Goal: Use online tool/utility: Utilize a website feature to perform a specific function

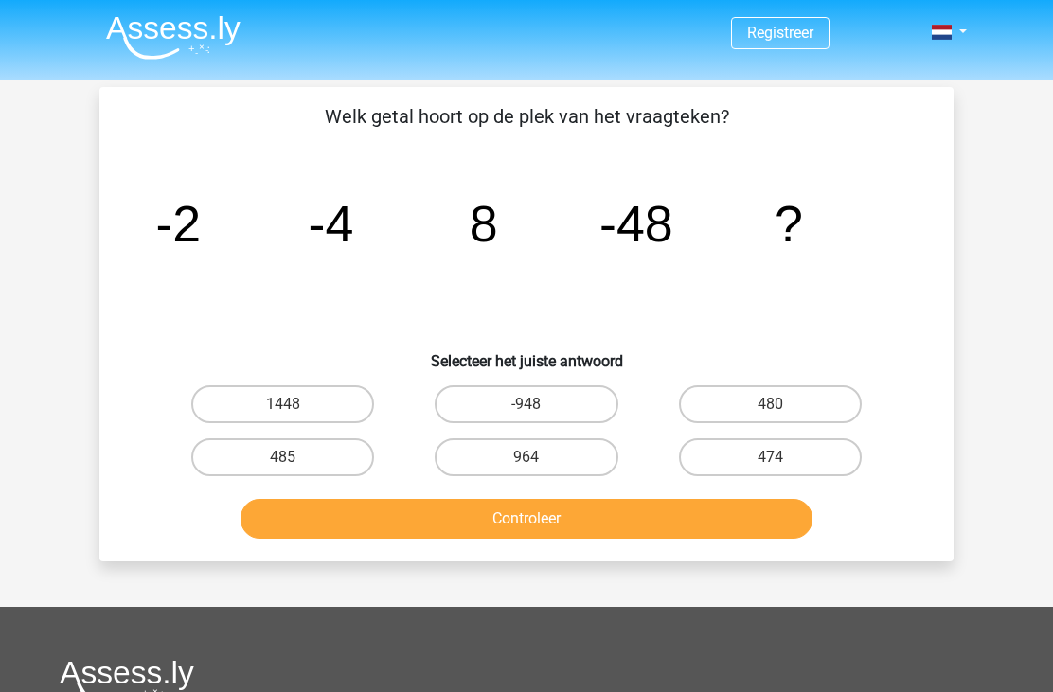
click at [749, 394] on label "480" at bounding box center [770, 404] width 183 height 38
click at [749, 404] on input "480" at bounding box center [776, 410] width 12 height 12
radio input "true"
click at [512, 524] on button "Controleer" at bounding box center [527, 519] width 573 height 40
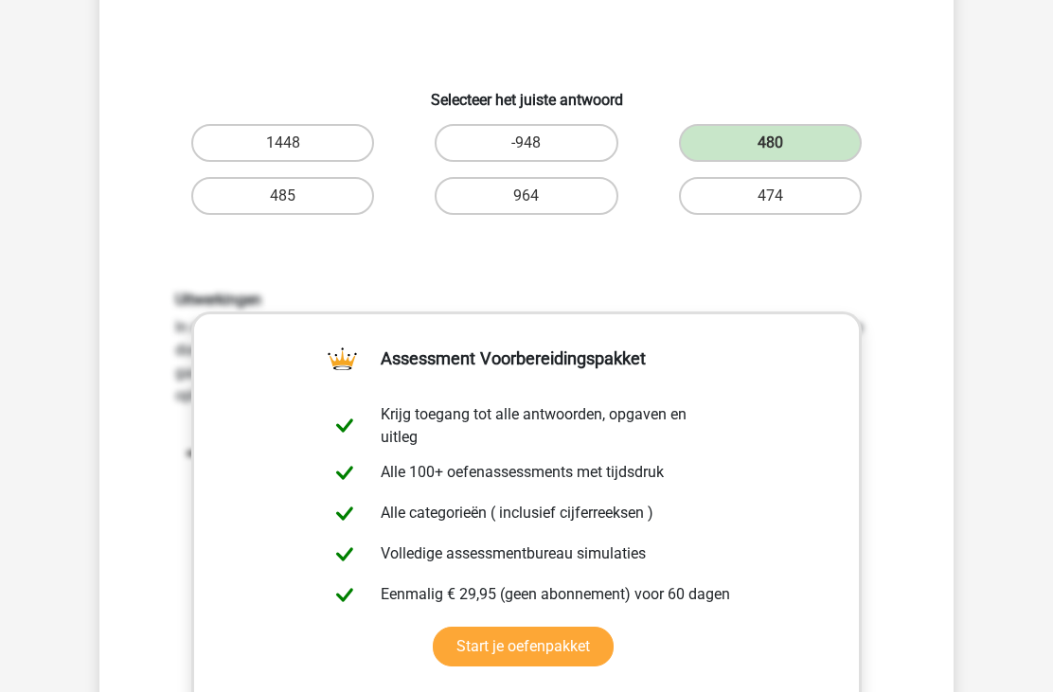
scroll to position [260, 0]
click at [132, 173] on div "1448 -948 480 485 964" at bounding box center [527, 170] width 794 height 106
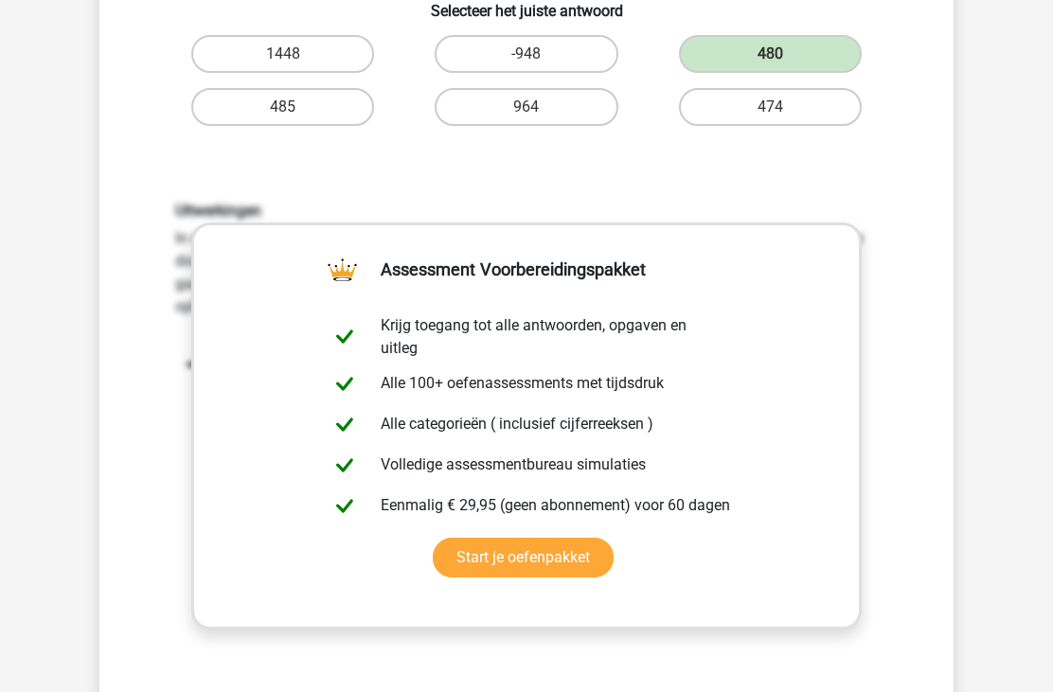
scroll to position [348, 0]
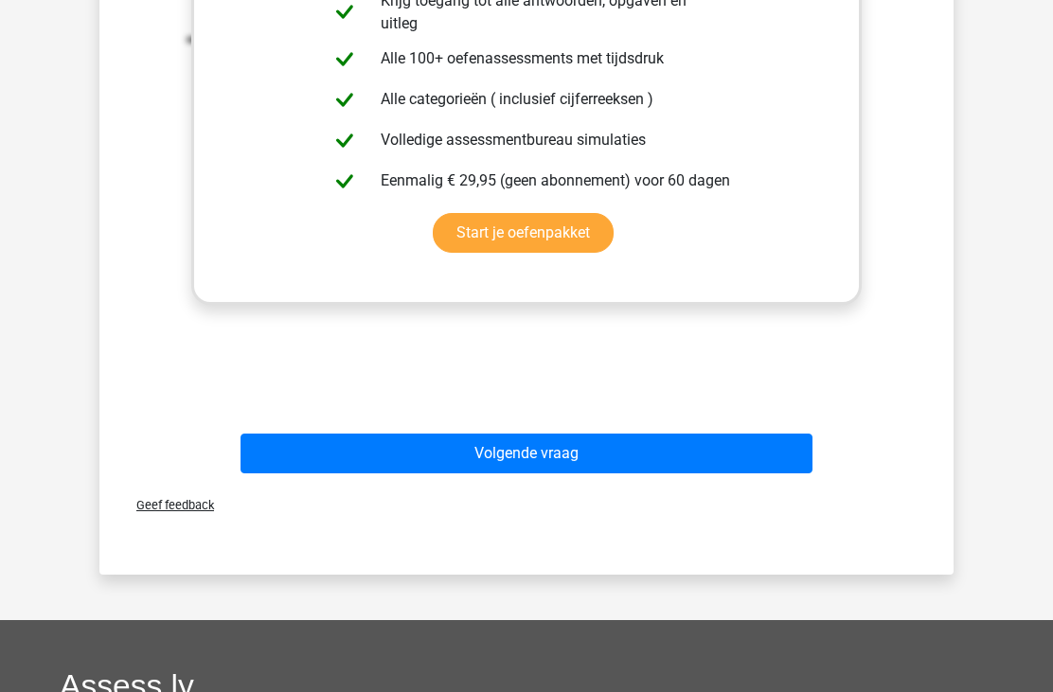
click at [419, 443] on button "Volgende vraag" at bounding box center [527, 454] width 573 height 40
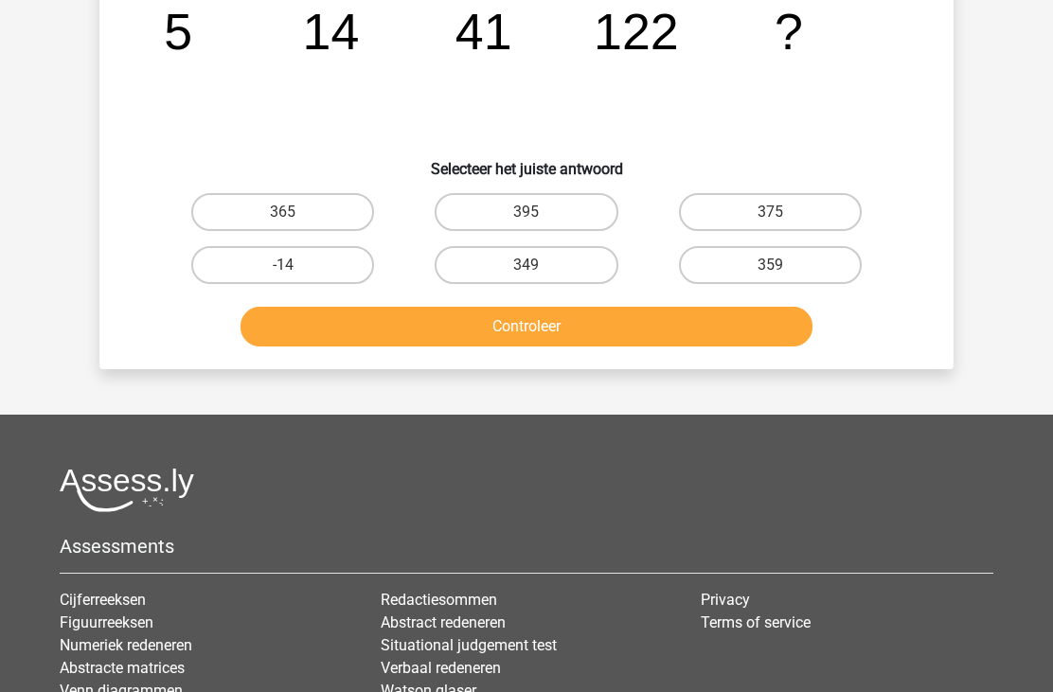
scroll to position [87, 0]
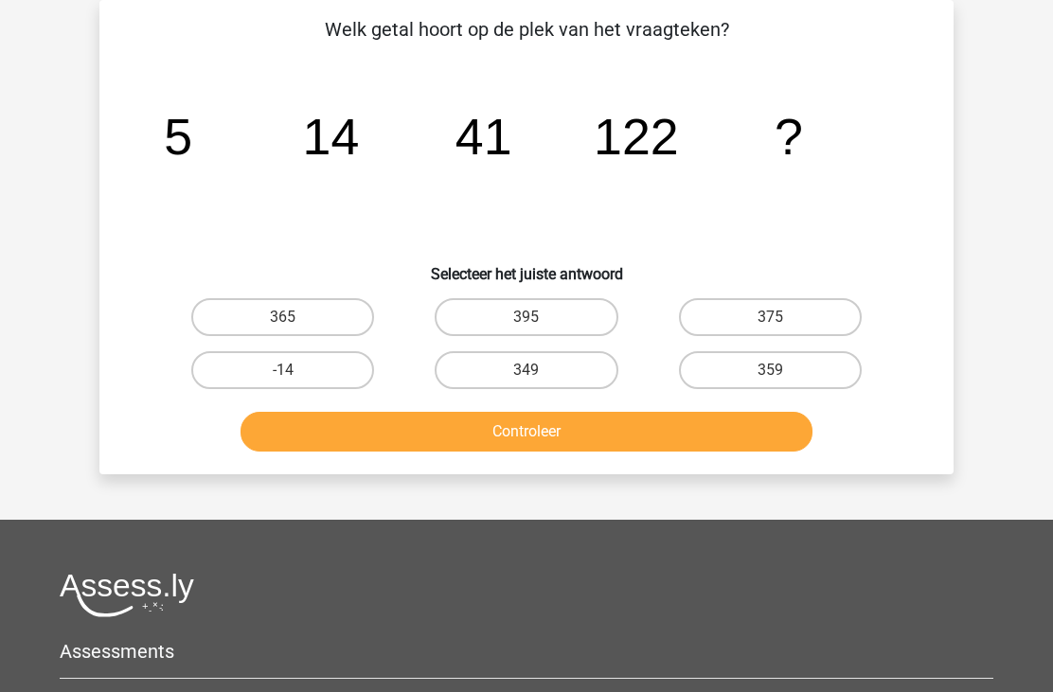
click at [281, 324] on label "365" at bounding box center [282, 317] width 183 height 38
click at [283, 324] on input "365" at bounding box center [289, 323] width 12 height 12
radio input "true"
click at [471, 427] on button "Controleer" at bounding box center [527, 432] width 573 height 40
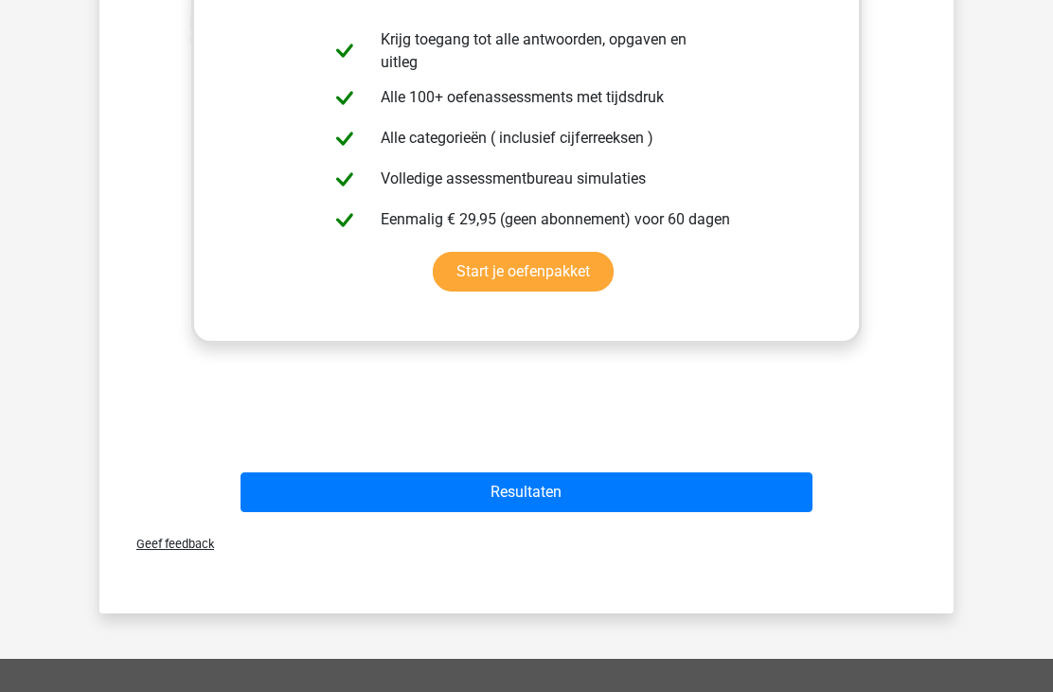
scroll to position [638, 0]
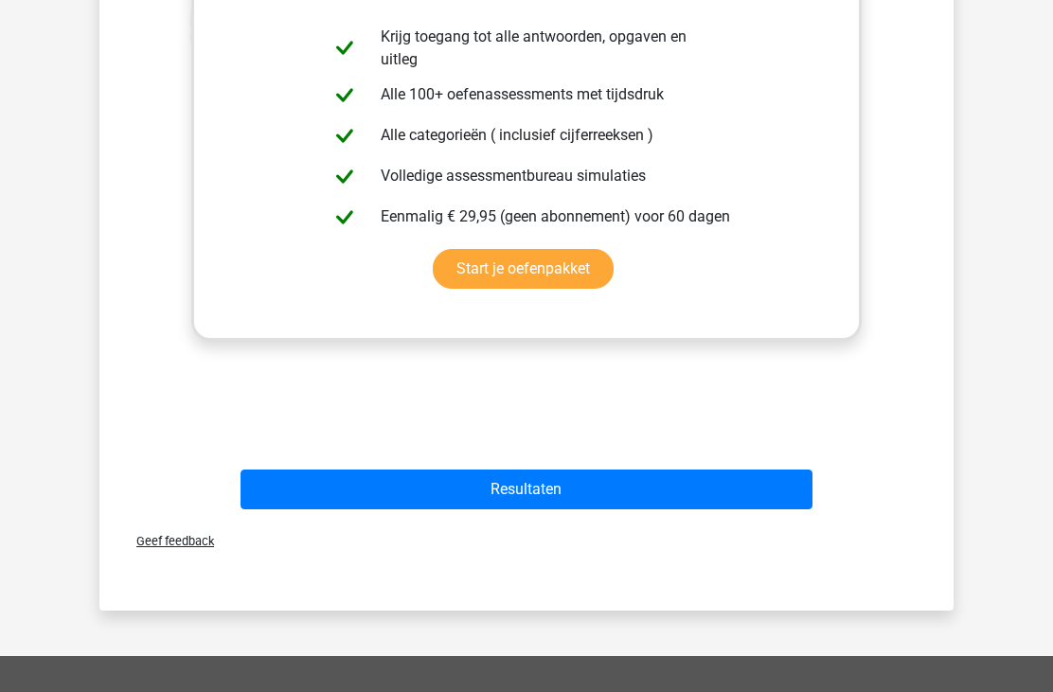
click at [495, 490] on button "Resultaten" at bounding box center [527, 491] width 573 height 40
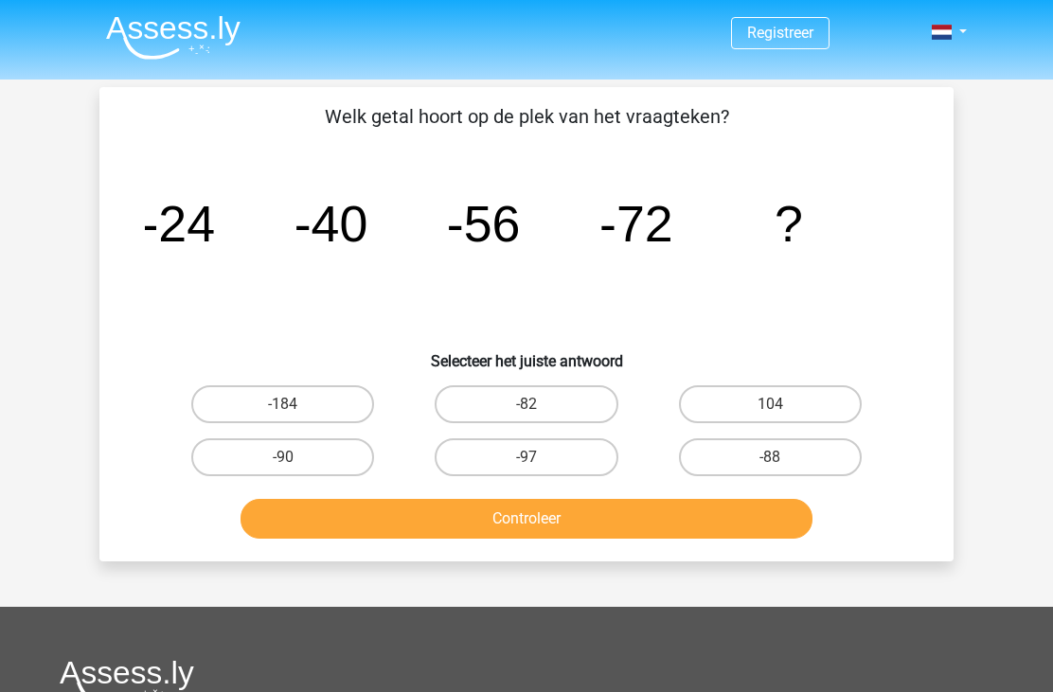
scroll to position [415, 0]
